Goal: Find specific page/section: Find specific page/section

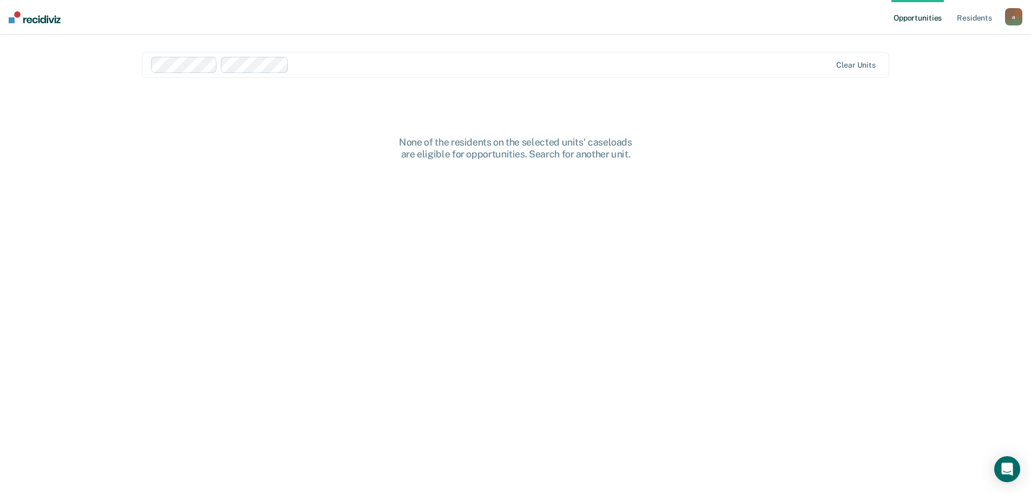
click at [321, 64] on div at bounding box center [561, 64] width 537 height 12
click at [310, 315] on div "None of the residents on the selected units' caseloads are eligible for opportu…" at bounding box center [515, 322] width 747 height 372
click at [344, 60] on div "Clear units" at bounding box center [515, 65] width 747 height 26
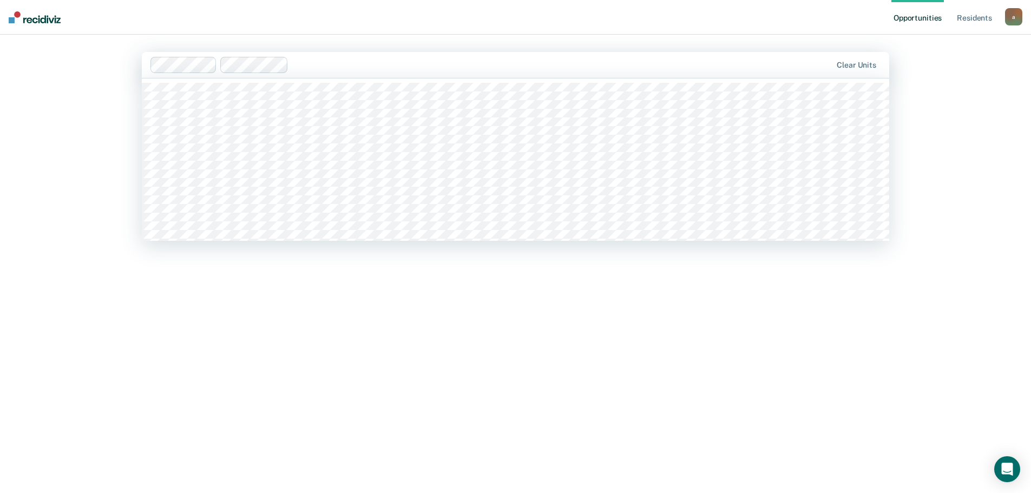
click at [769, 73] on div "Clear units" at bounding box center [515, 65] width 747 height 26
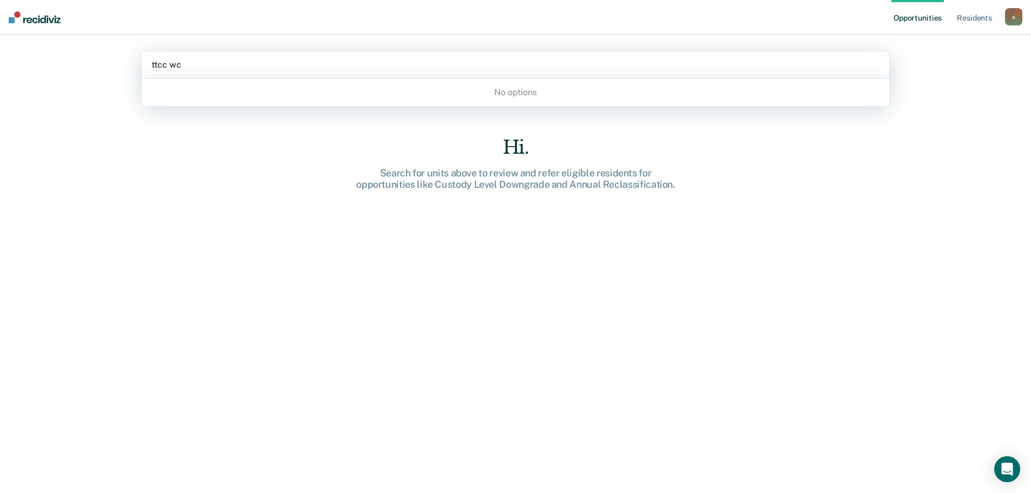
type input "ttcc wc"
click at [407, 166] on div "Hi. Search for units above to review and refer eligible residents for opportuni…" at bounding box center [515, 163] width 346 height 54
